Goal: Task Accomplishment & Management: Complete application form

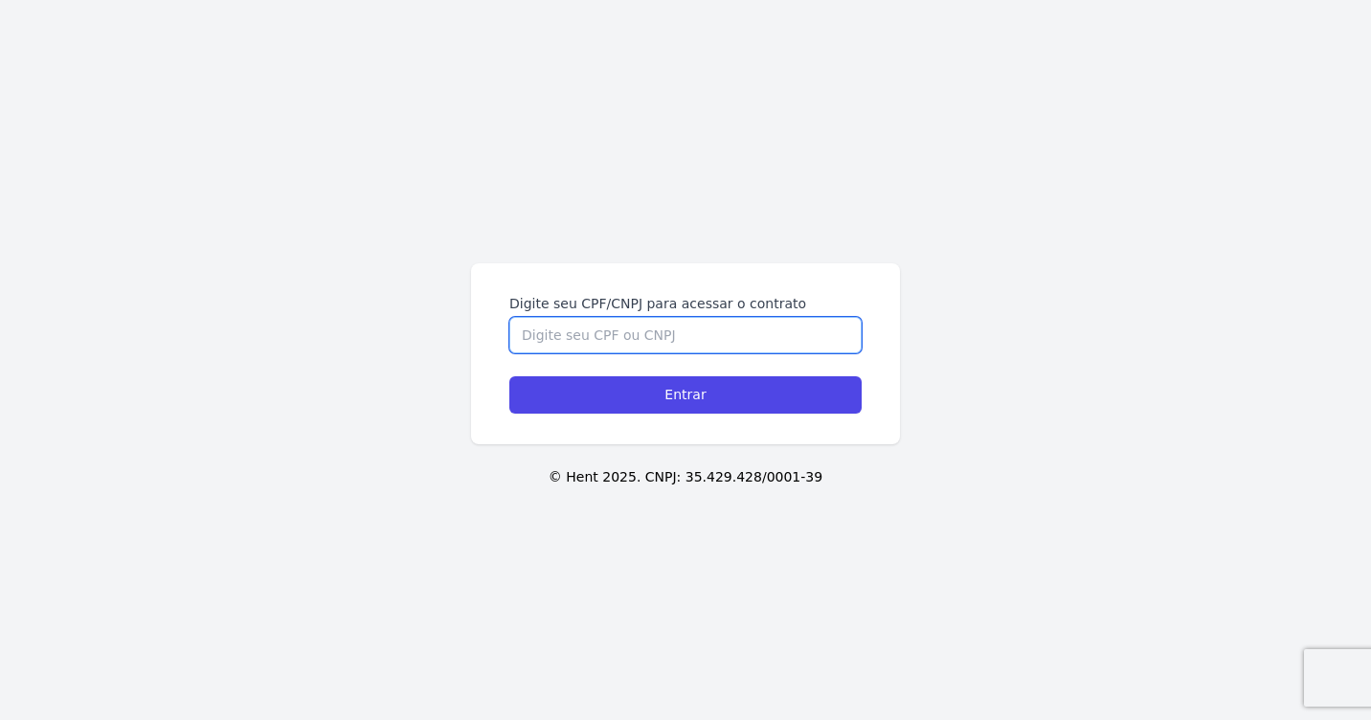
click at [761, 326] on input "Digite seu CPF/CNPJ para acessar o contrato" at bounding box center [685, 335] width 352 height 36
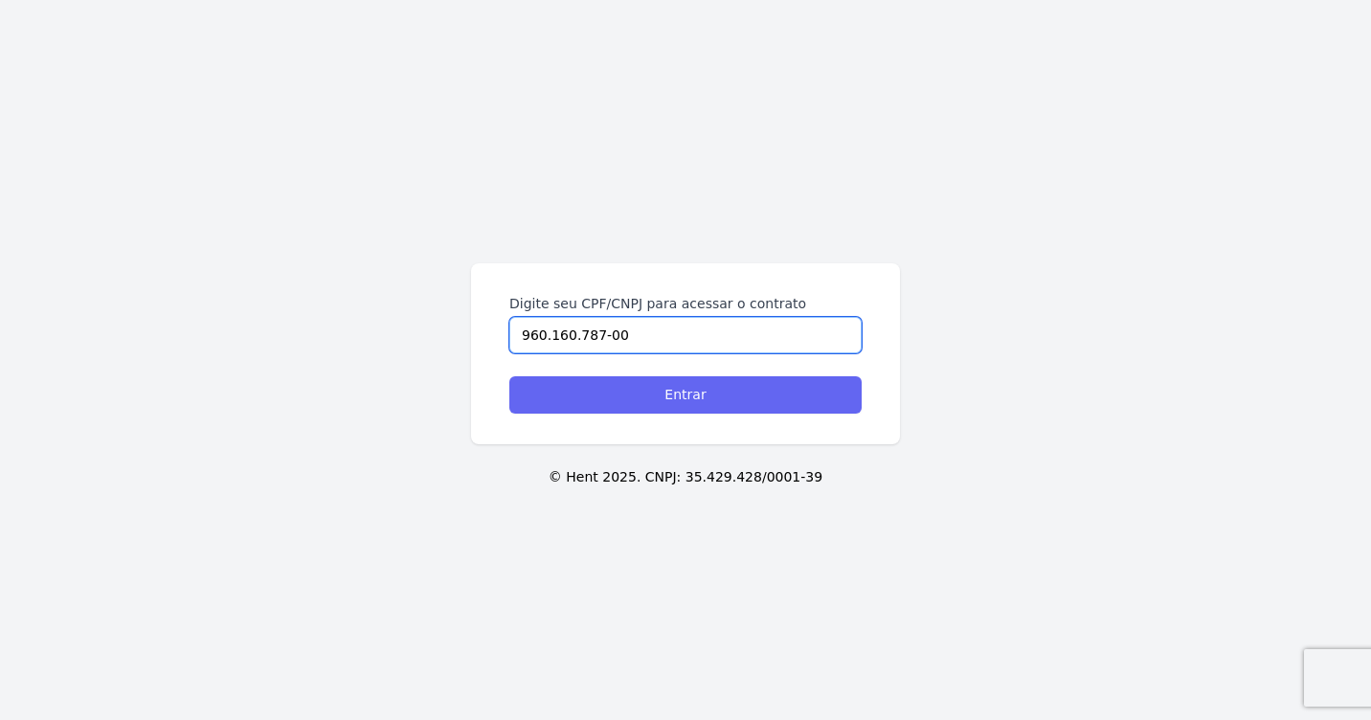
type input "960.160.787-00"
click at [693, 395] on input "Entrar" at bounding box center [685, 394] width 352 height 37
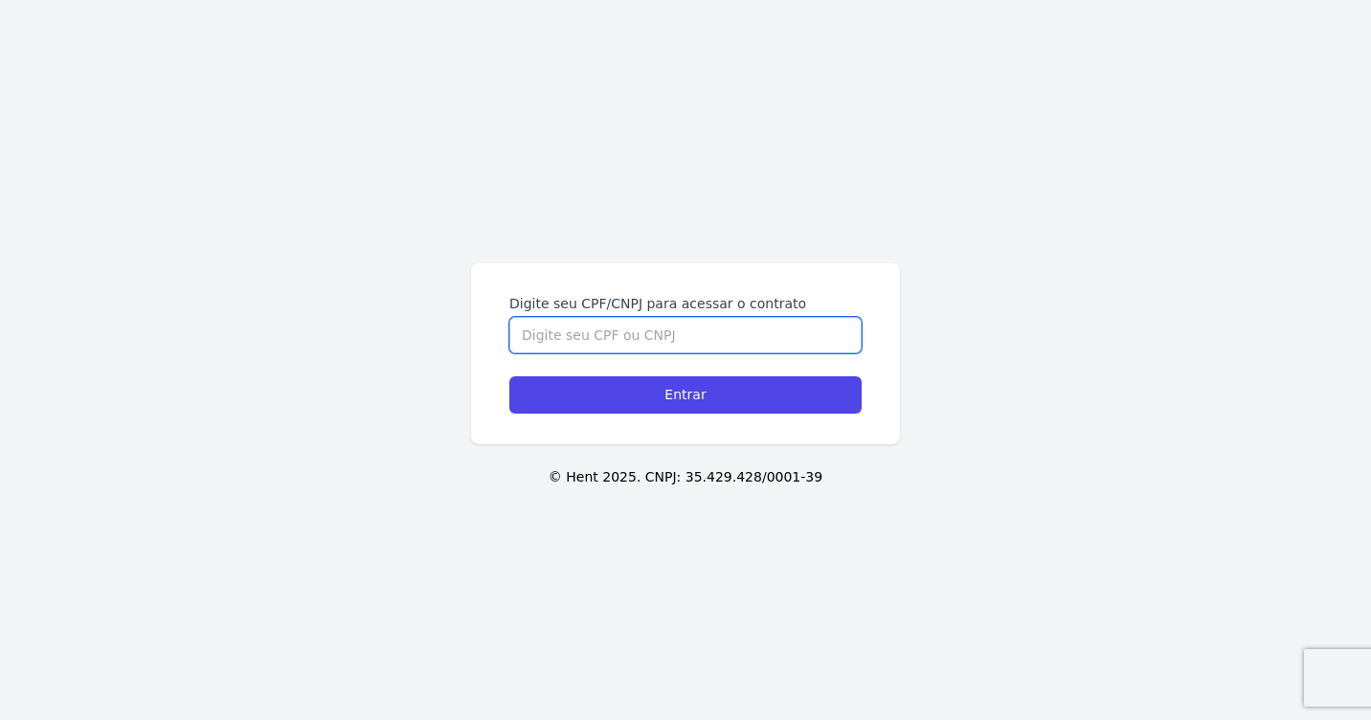
click at [574, 343] on input "Digite seu CPF/CNPJ para acessar o contrato" at bounding box center [685, 335] width 352 height 36
type input "96016078700"
click at [509, 376] on input "Entrar" at bounding box center [685, 394] width 352 height 37
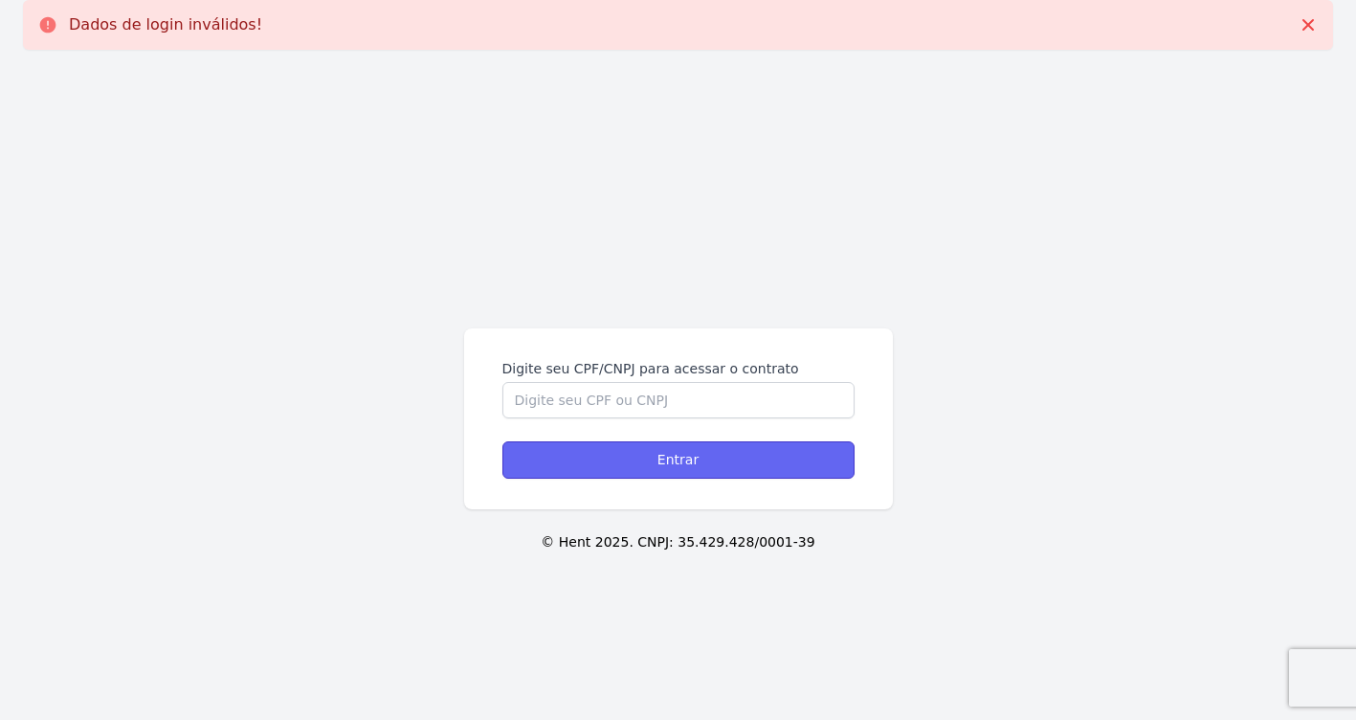
click at [694, 459] on input "Entrar" at bounding box center [678, 459] width 352 height 37
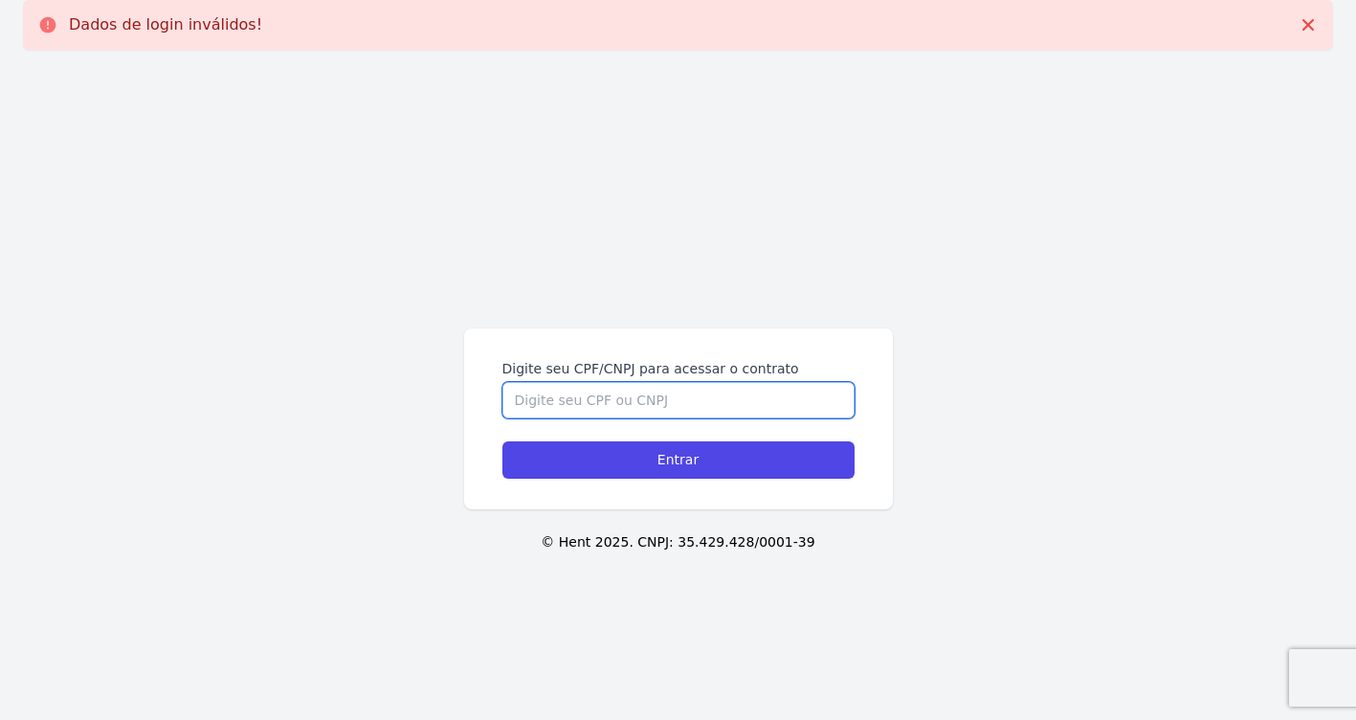
click at [661, 394] on input "Digite seu CPF/CNPJ para acessar o contrato" at bounding box center [678, 400] width 352 height 36
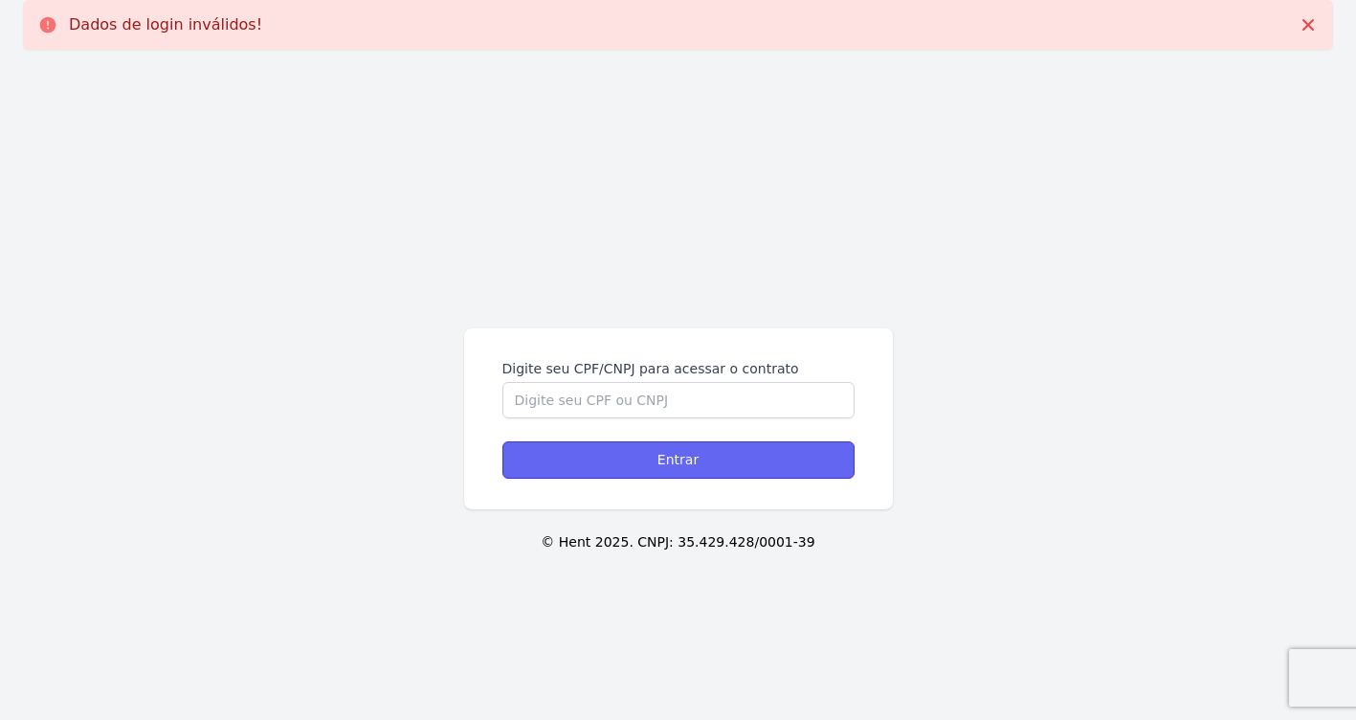
click at [675, 457] on input "Entrar" at bounding box center [678, 459] width 352 height 37
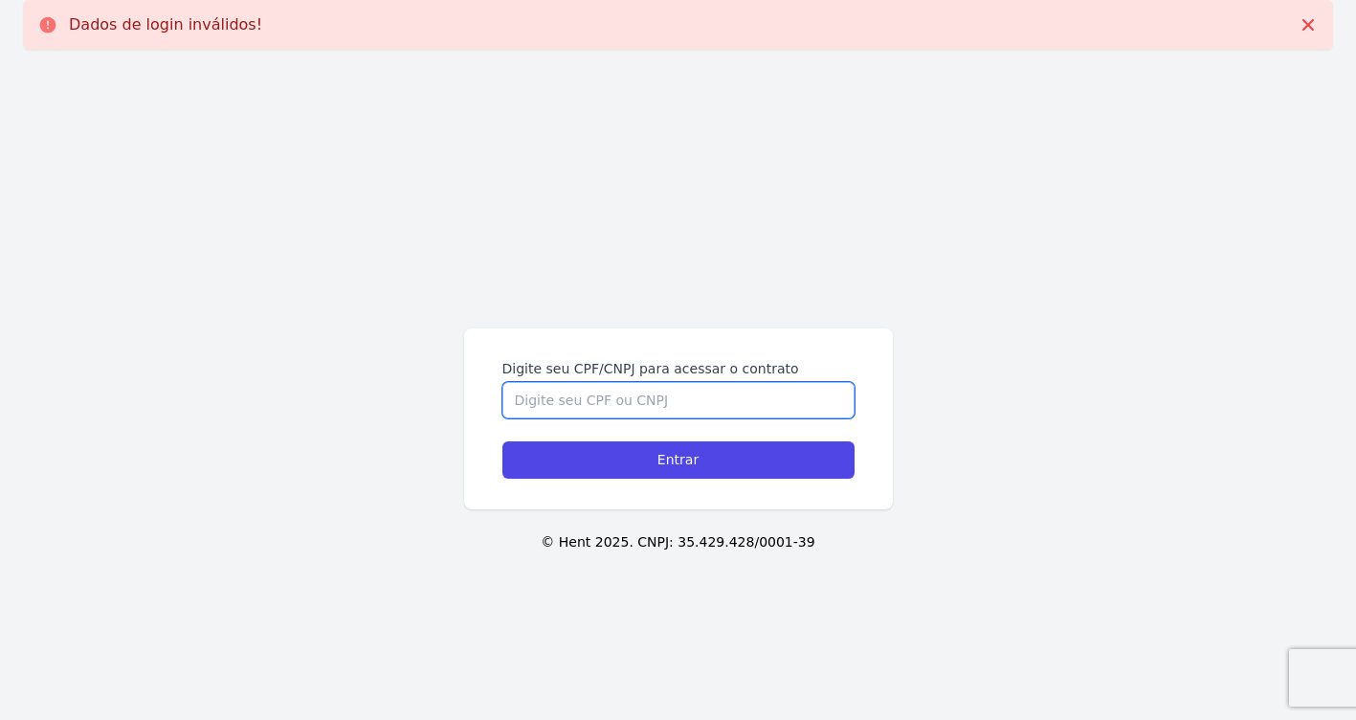
click at [553, 400] on input "Digite seu CPF/CNPJ para acessar o contrato" at bounding box center [678, 400] width 352 height 36
type input "960."
